Goal: Check status: Check status

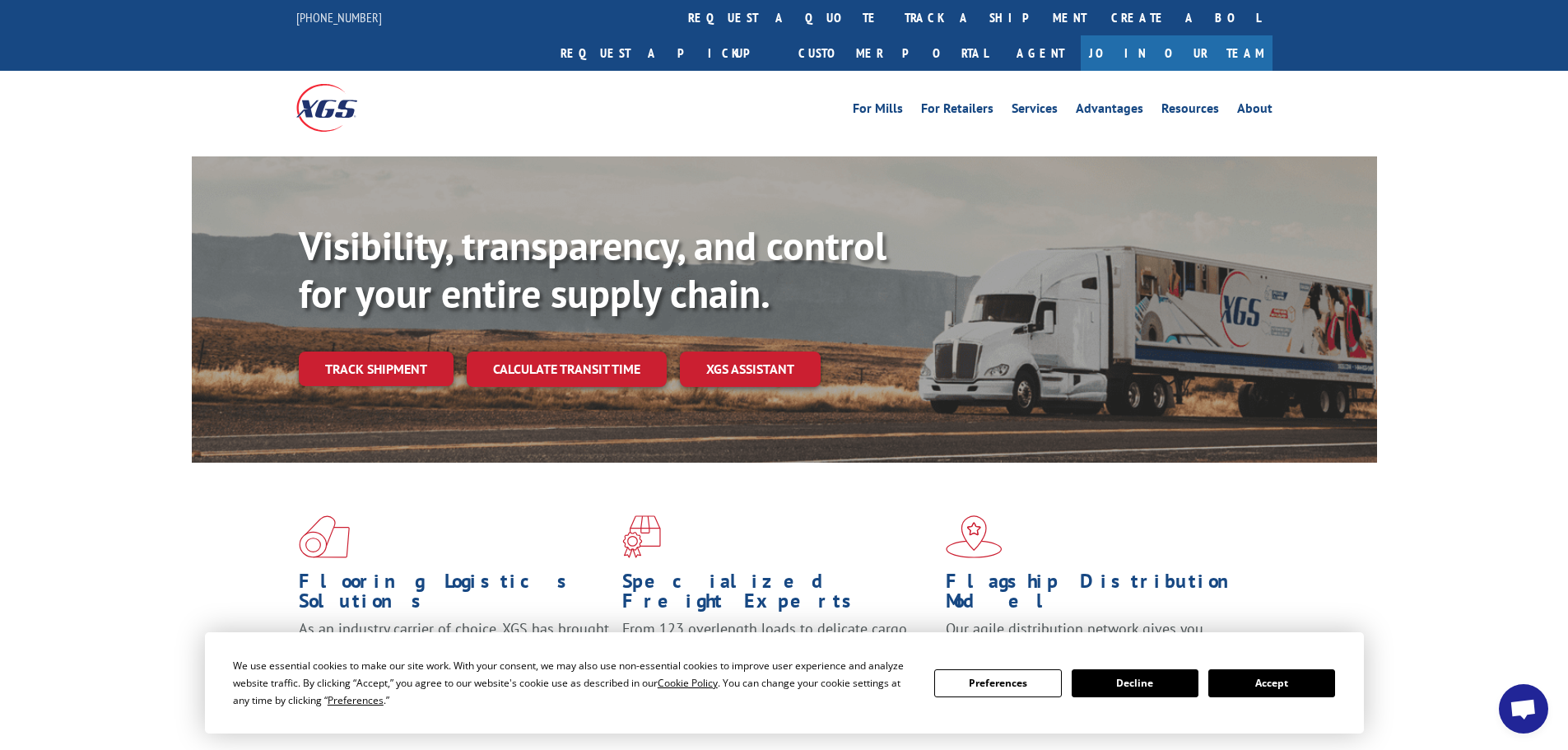
click at [1275, 681] on button "Accept" at bounding box center [1272, 683] width 126 height 28
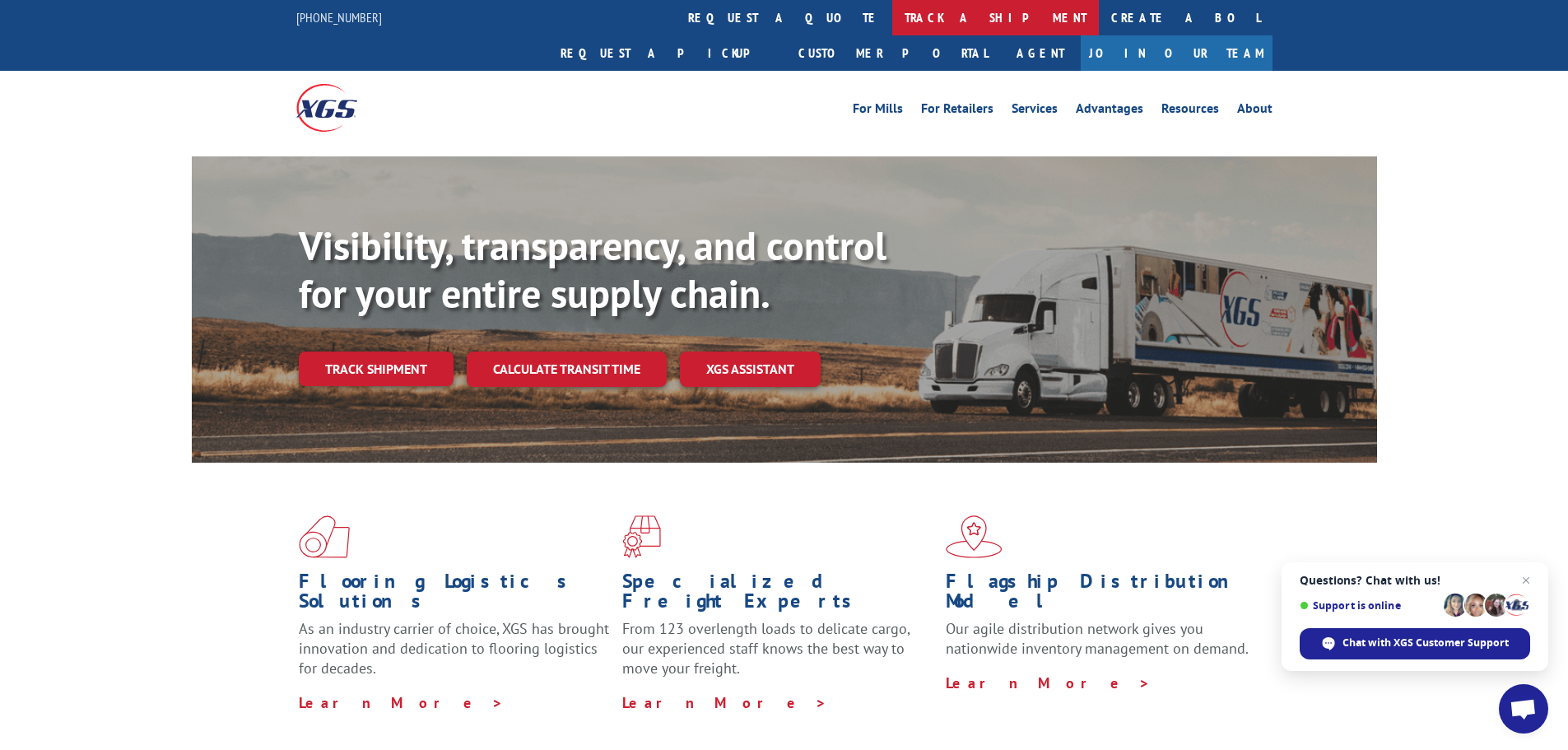
click at [892, 32] on link "track a shipment" at bounding box center [995, 18] width 207 height 36
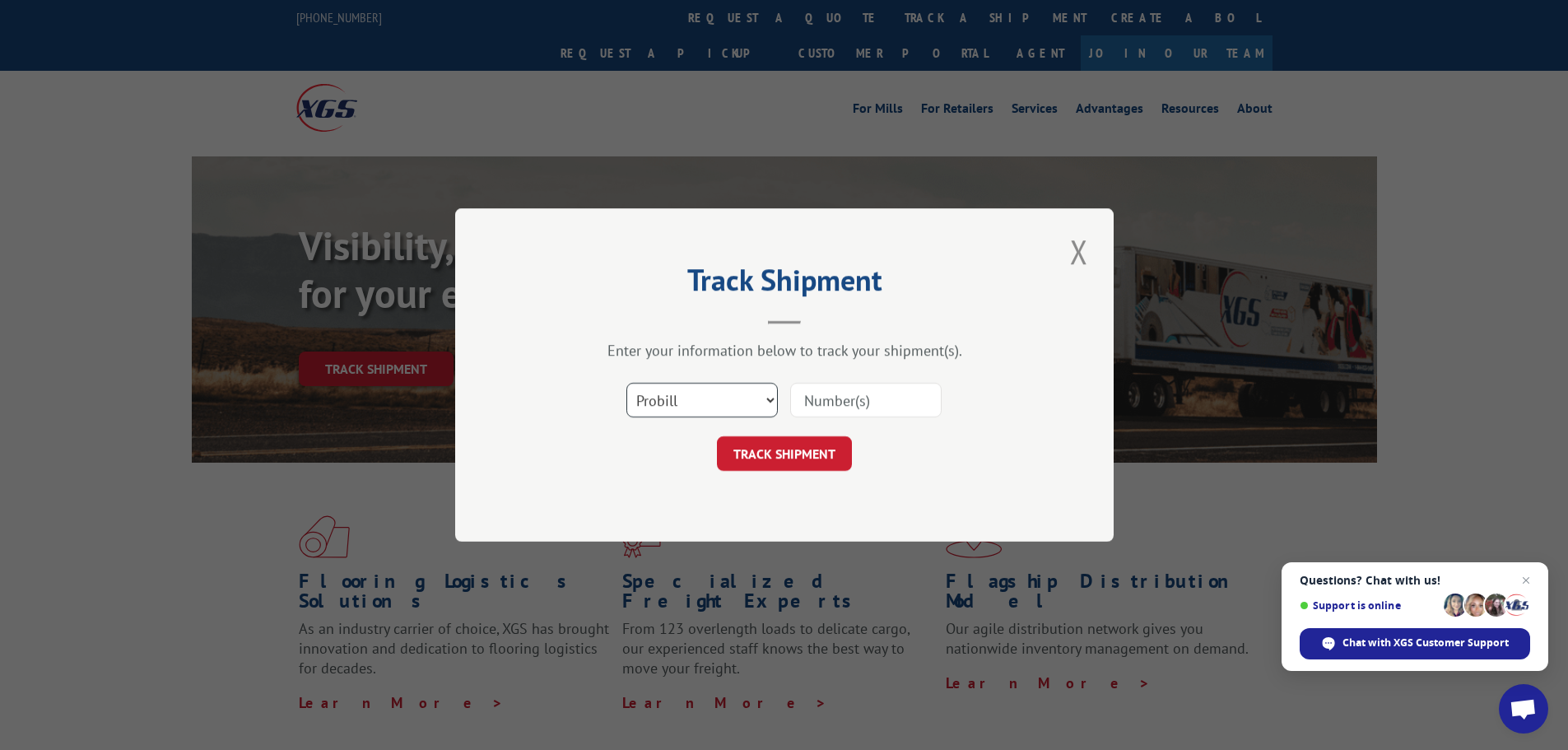
click at [673, 397] on select "Select category... Probill BOL PO" at bounding box center [702, 400] width 152 height 35
select select "bol"
click at [626, 383] on select "Select category... Probill BOL PO" at bounding box center [702, 400] width 152 height 35
click at [839, 404] on input at bounding box center [866, 400] width 152 height 35
paste input "4939494"
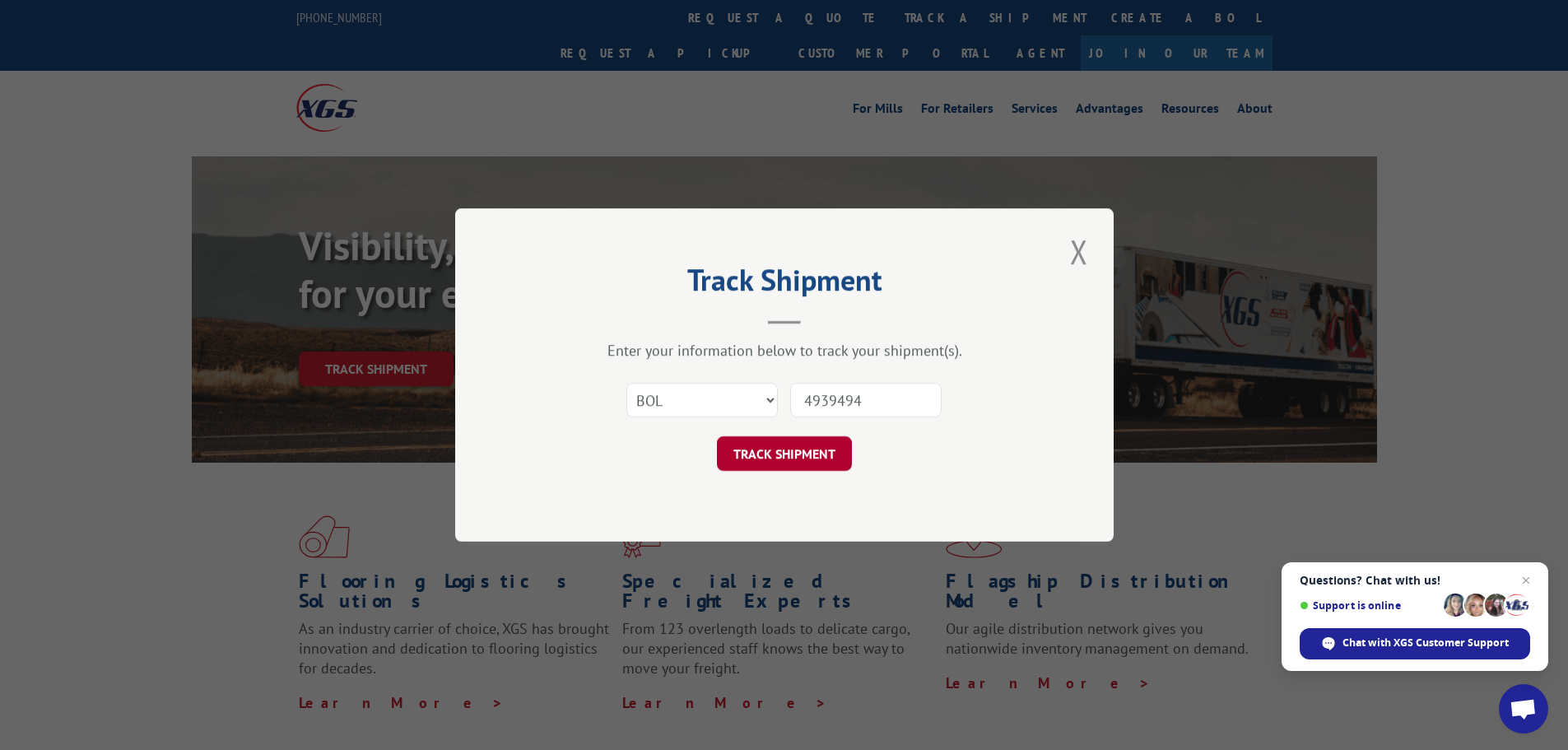
type input "4939494"
click at [797, 459] on button "TRACK SHIPMENT" at bounding box center [784, 453] width 135 height 35
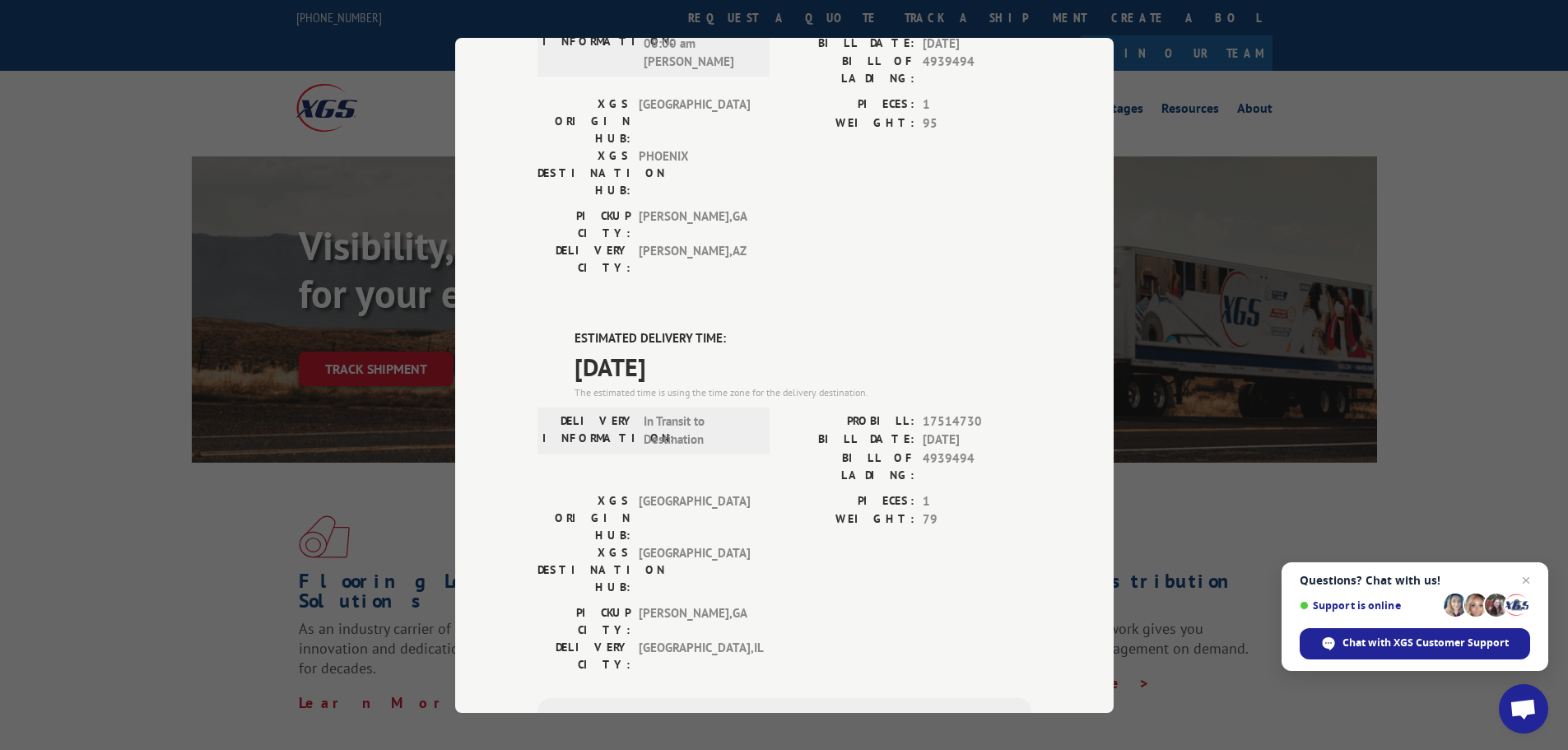
scroll to position [247, 0]
